Goal: Transaction & Acquisition: Purchase product/service

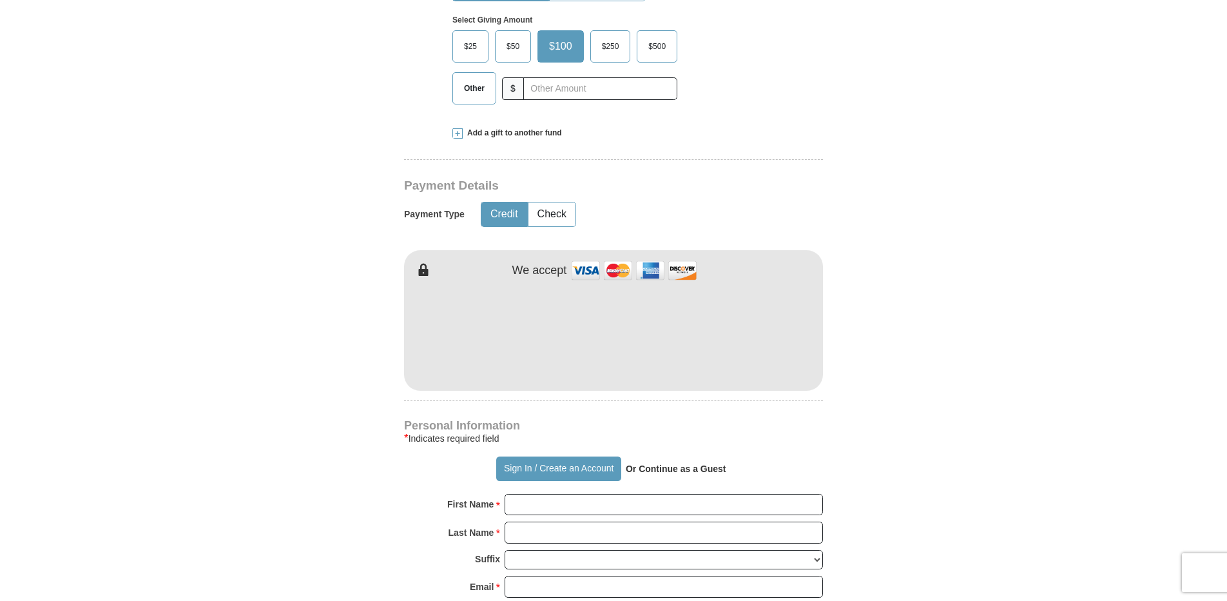
scroll to position [515, 0]
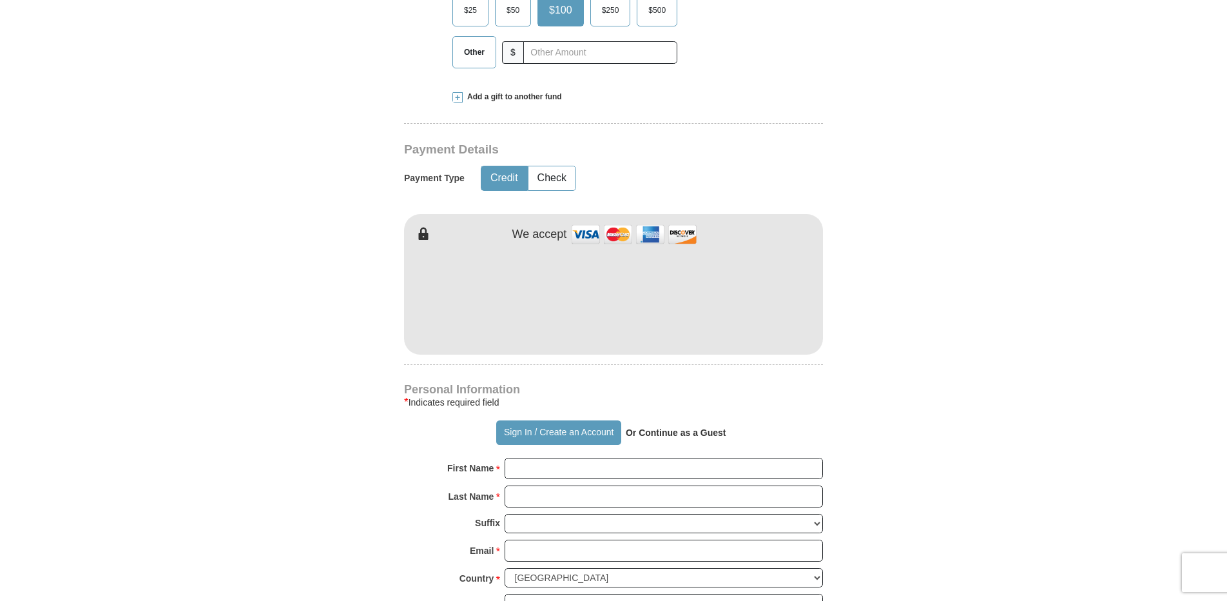
click at [628, 466] on input "First Name *" at bounding box center [664, 468] width 318 height 22
type input "[PERSON_NAME]"
type input "[EMAIL_ADDRESS][DOMAIN_NAME]"
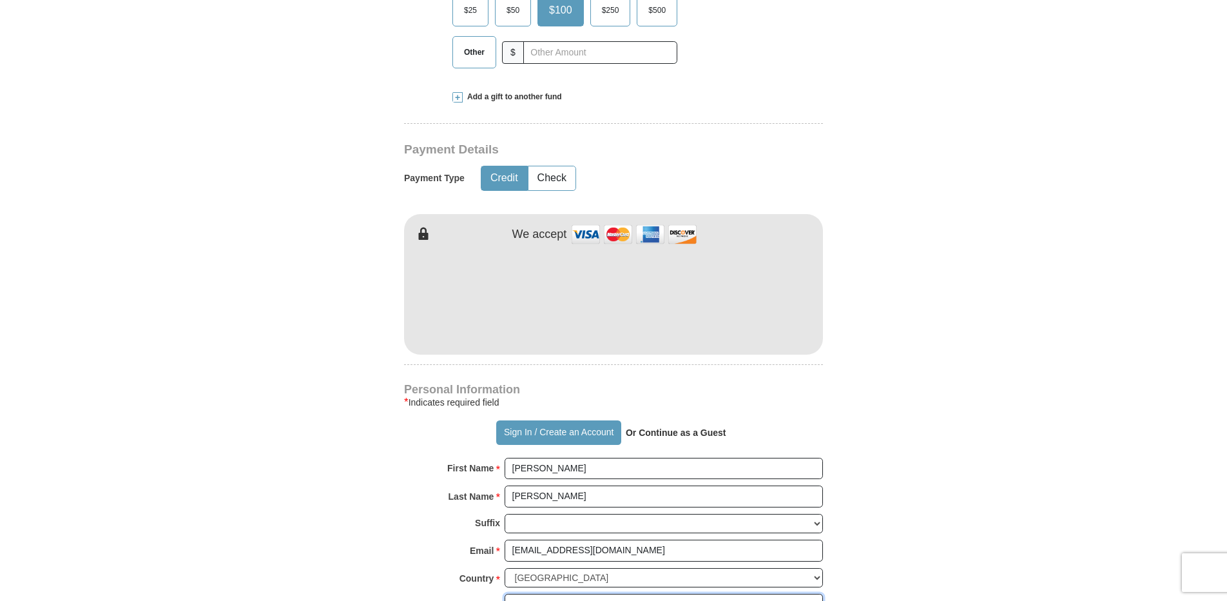
type input "P O Box 168"
type input "Mabank"
select select "[GEOGRAPHIC_DATA]"
type input "75147"
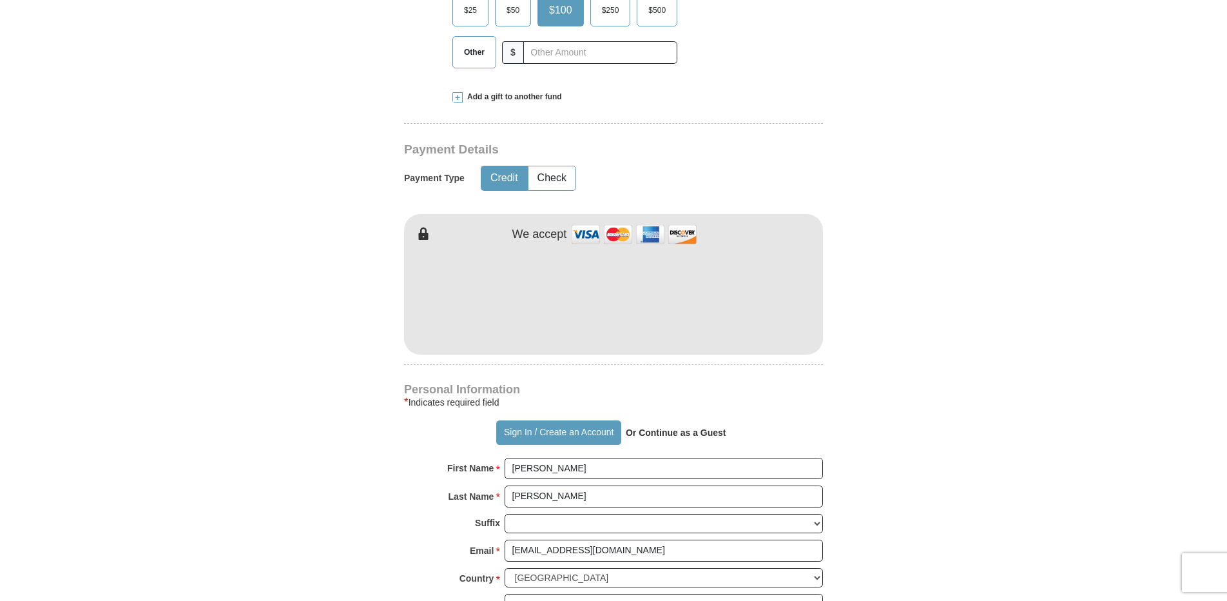
type input "9038021832"
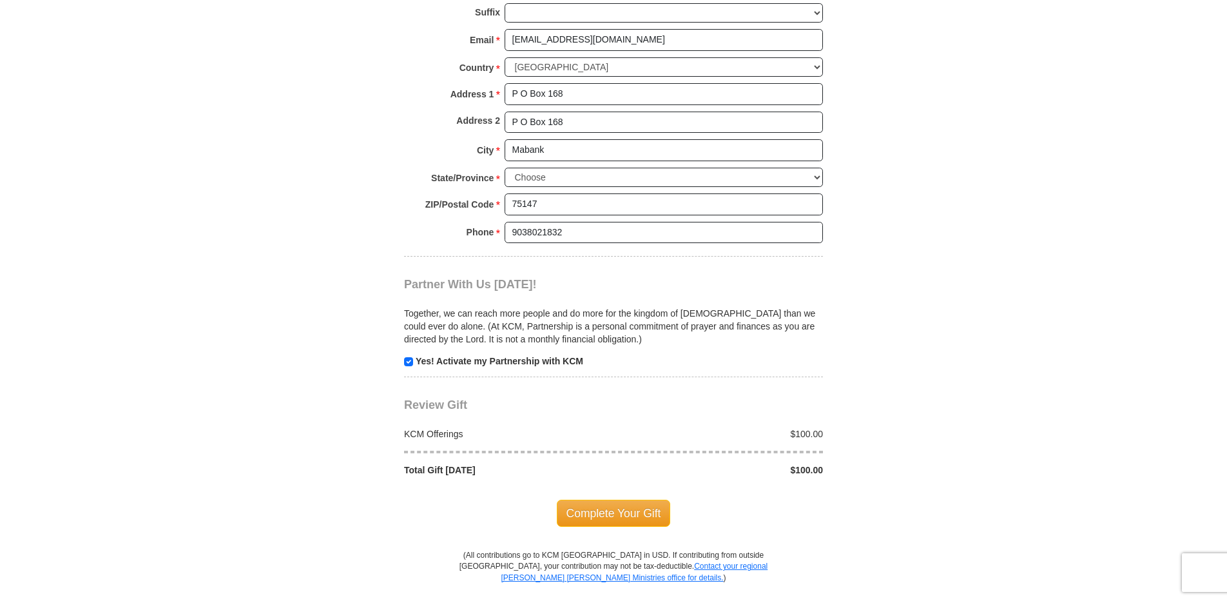
scroll to position [1031, 0]
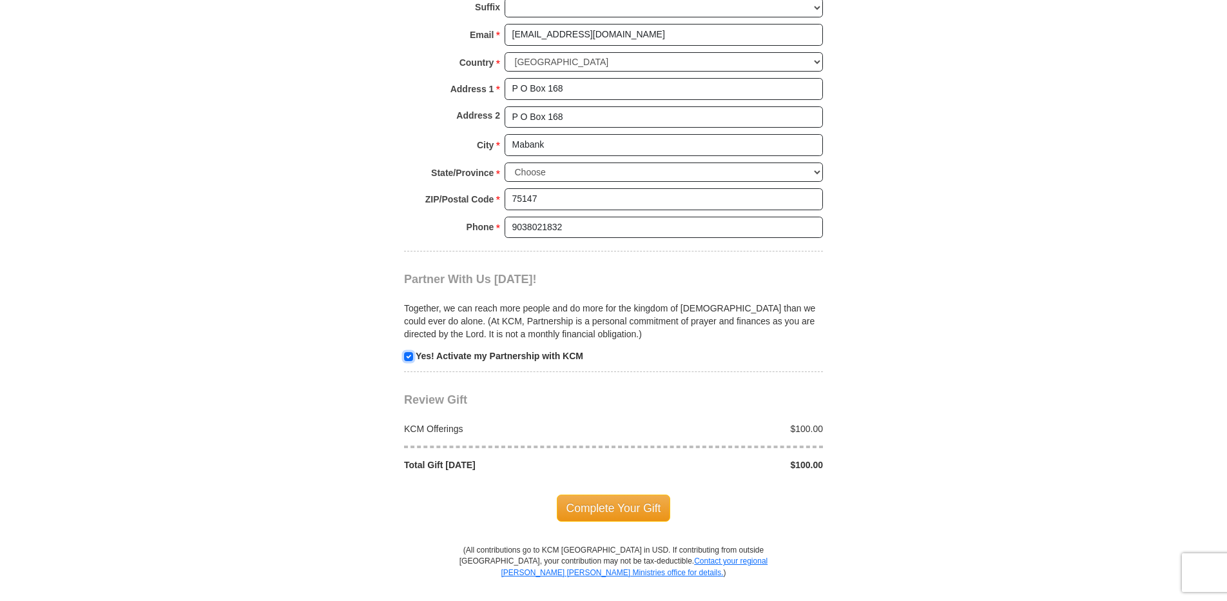
click at [409, 356] on input "checkbox" at bounding box center [408, 356] width 9 height 9
checkbox input "false"
click at [615, 505] on span "Complete Your Gift" at bounding box center [614, 507] width 114 height 27
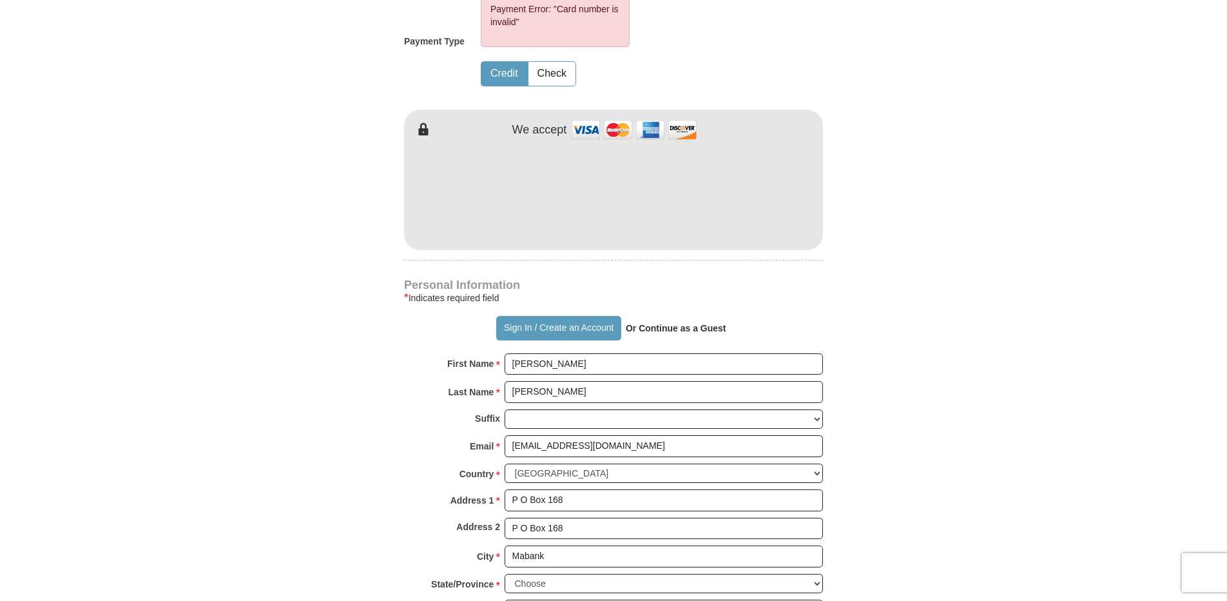
scroll to position [646, 0]
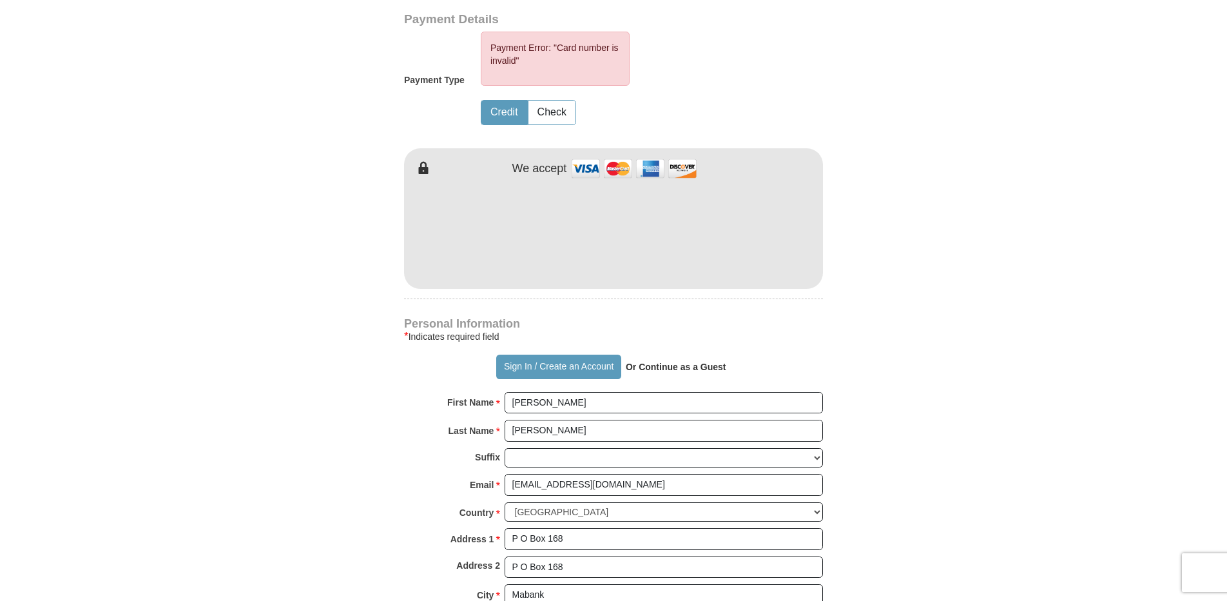
click at [922, 204] on form "Already have an account? Sign in for faster giving. Don't have an account? Crea…" at bounding box center [613, 228] width 735 height 1645
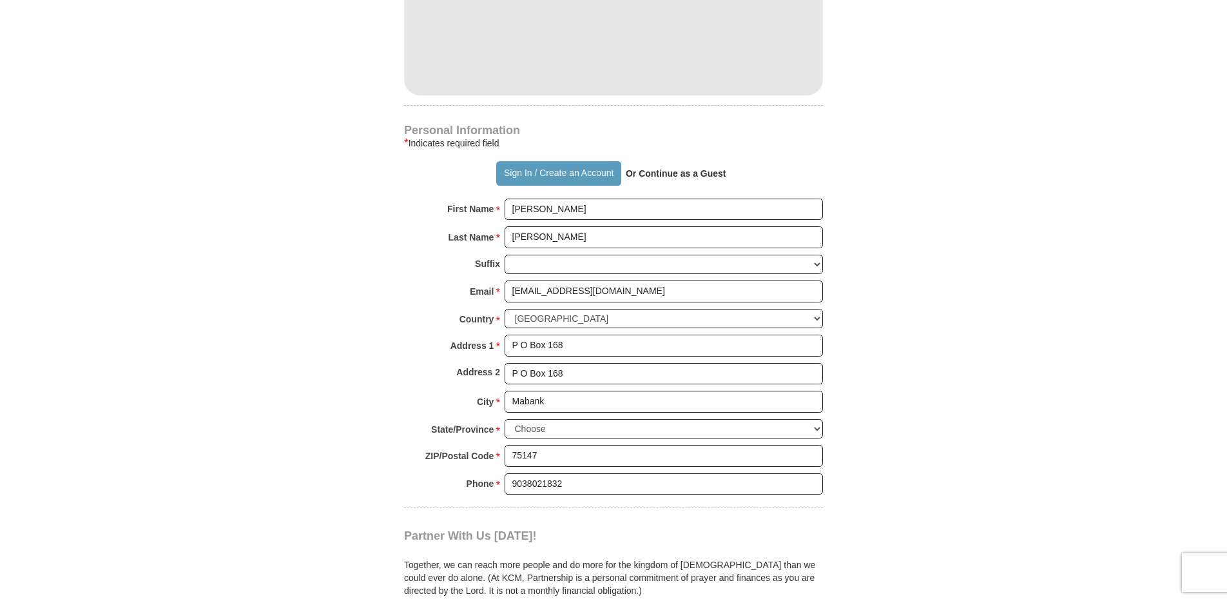
scroll to position [1097, 0]
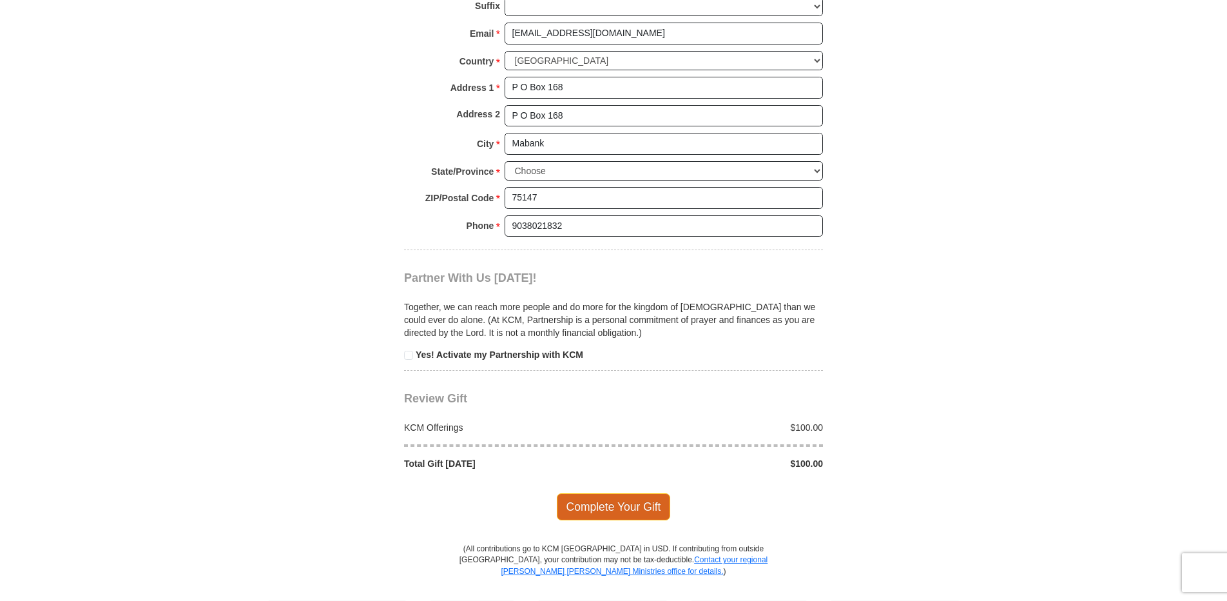
click at [631, 506] on span "Complete Your Gift" at bounding box center [614, 506] width 114 height 27
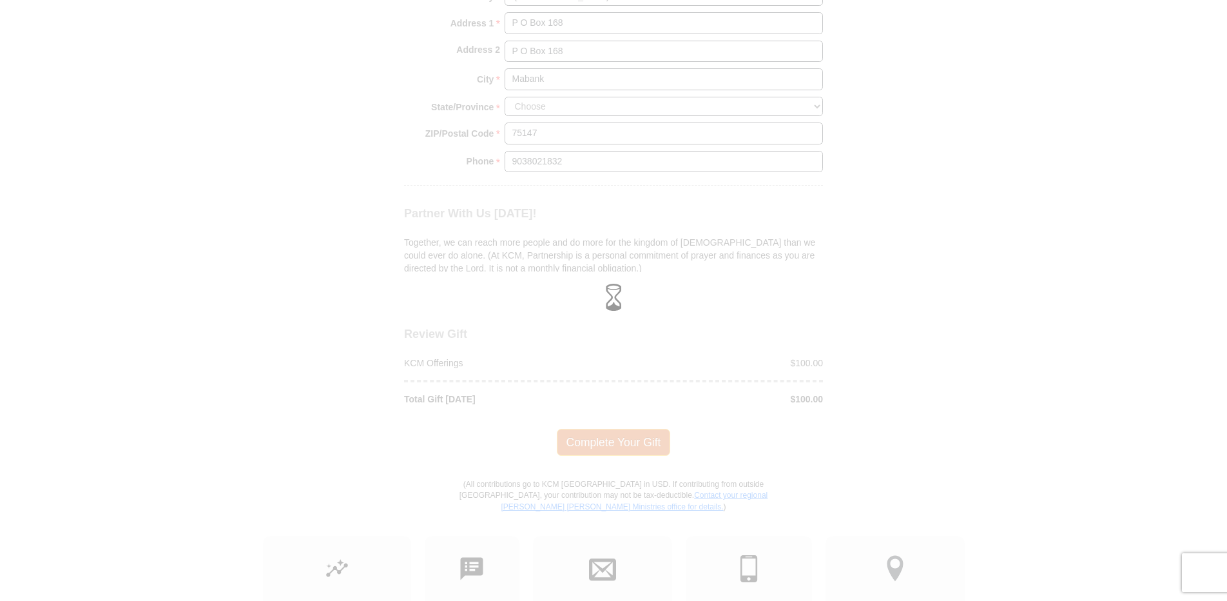
scroll to position [1032, 0]
